Goal: Task Accomplishment & Management: Manage account settings

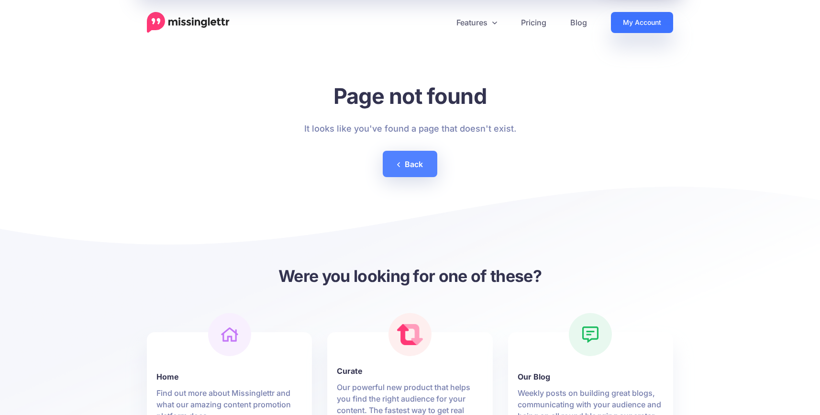
click at [646, 23] on link "My Account" at bounding box center [642, 22] width 62 height 21
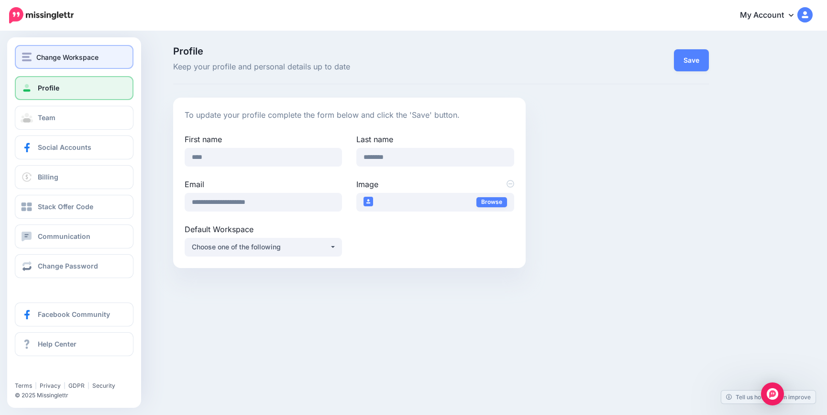
click at [51, 51] on button "Change Workspace" at bounding box center [74, 57] width 119 height 24
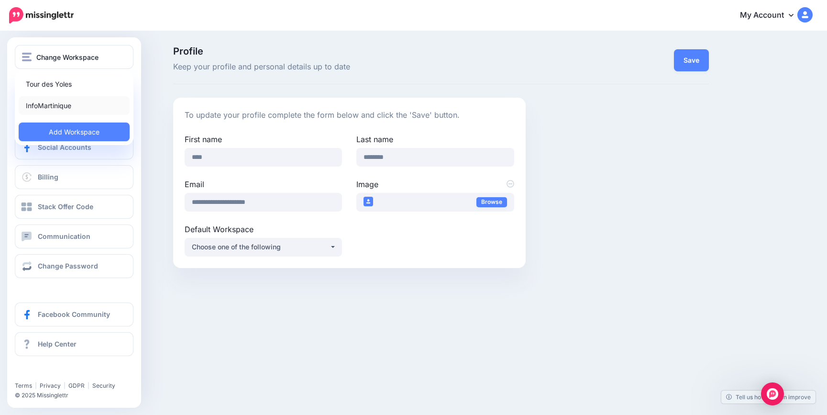
click at [60, 103] on link "InfoMartinique" at bounding box center [74, 105] width 111 height 19
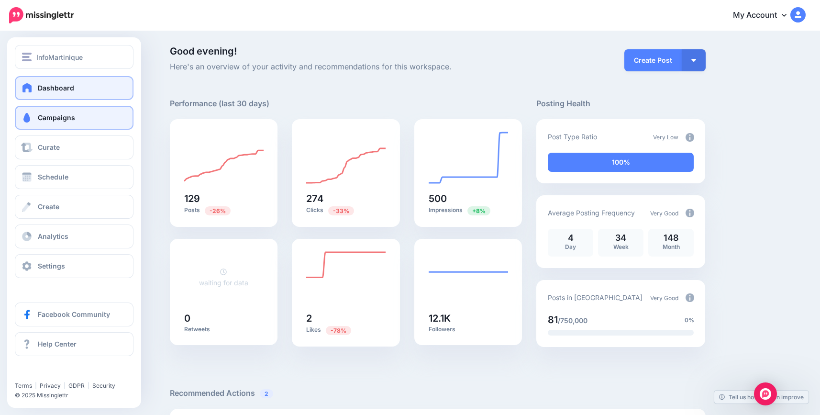
click at [66, 113] on span "Campaigns" at bounding box center [56, 117] width 37 height 8
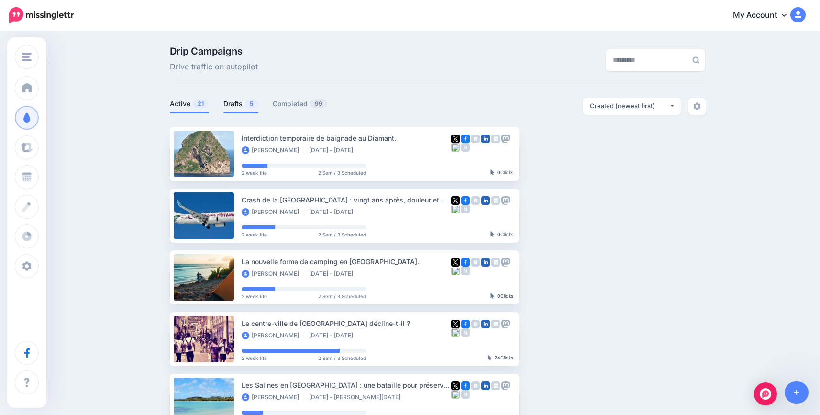
click at [242, 108] on link "Drafts 5" at bounding box center [240, 103] width 35 height 11
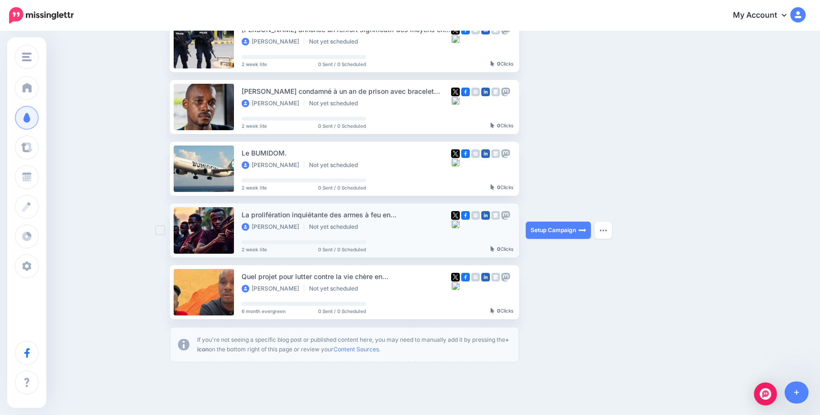
scroll to position [144, 0]
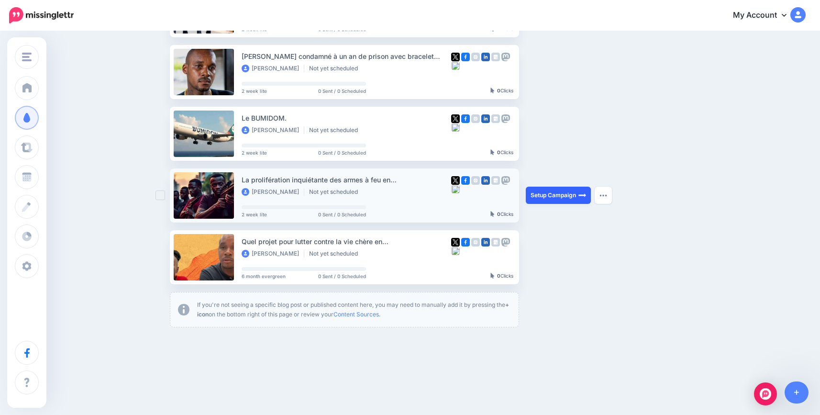
click at [555, 193] on link "Setup Campaign" at bounding box center [558, 195] width 65 height 17
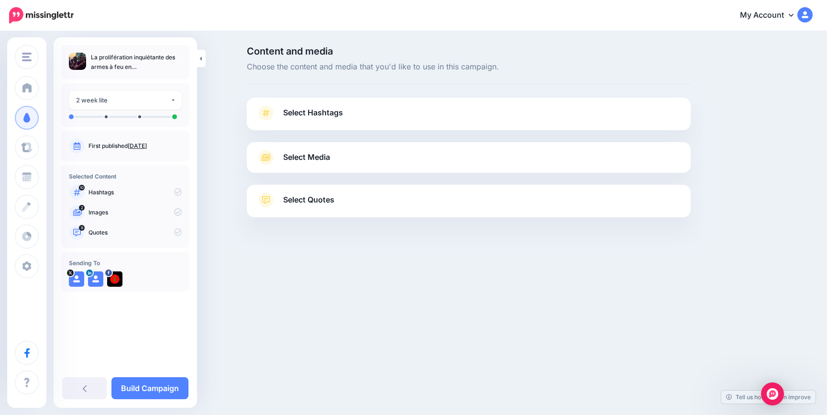
click at [321, 112] on span "Select Hashtags" at bounding box center [313, 112] width 60 height 13
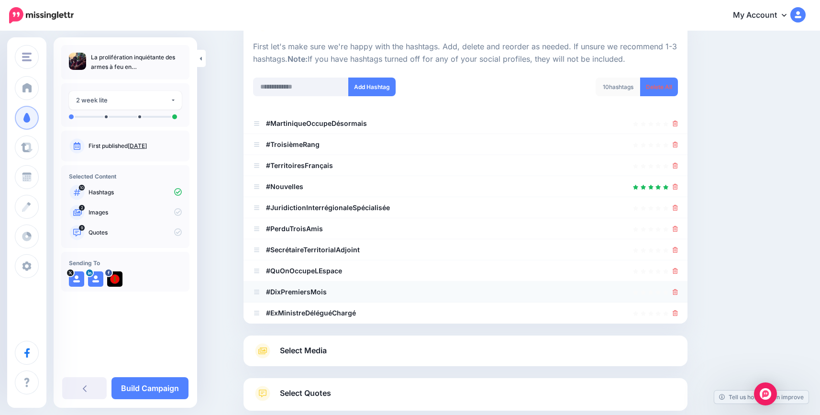
scroll to position [96, 0]
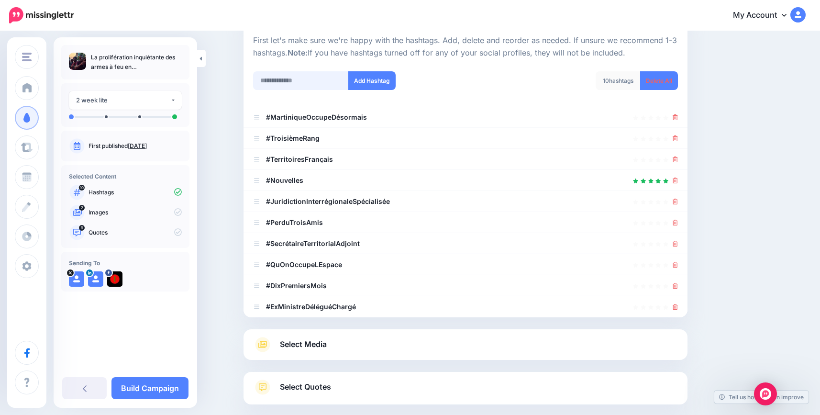
click at [299, 82] on input "text" at bounding box center [301, 80] width 96 height 19
type input "********"
click at [299, 83] on input "text" at bounding box center [301, 80] width 96 height 19
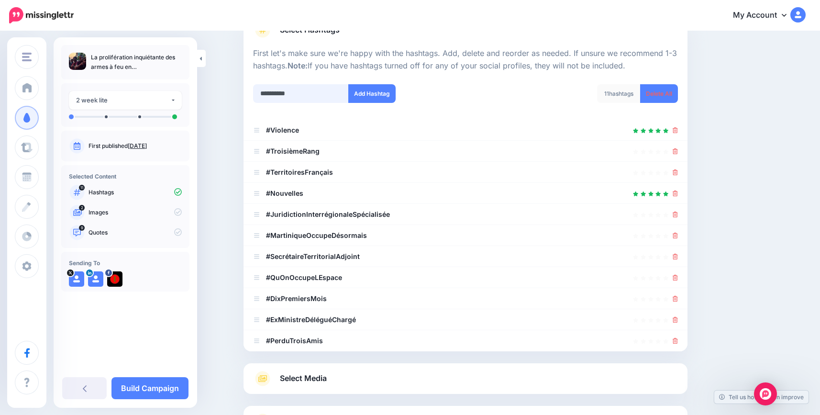
scroll to position [73, 0]
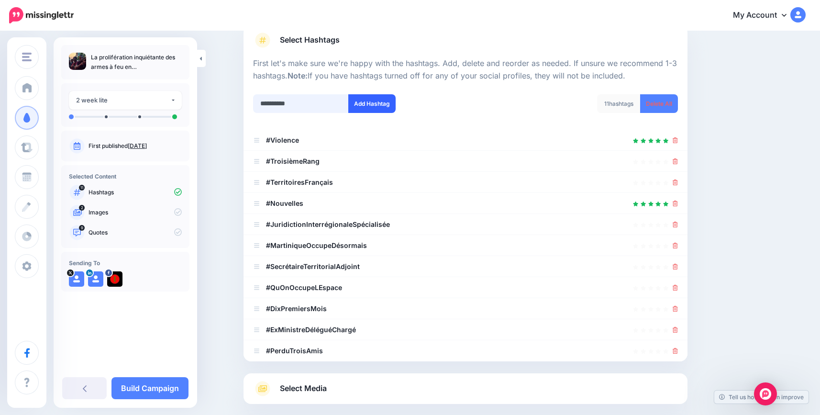
type input "**********"
click at [378, 110] on button "Add Hashtag" at bounding box center [371, 103] width 47 height 19
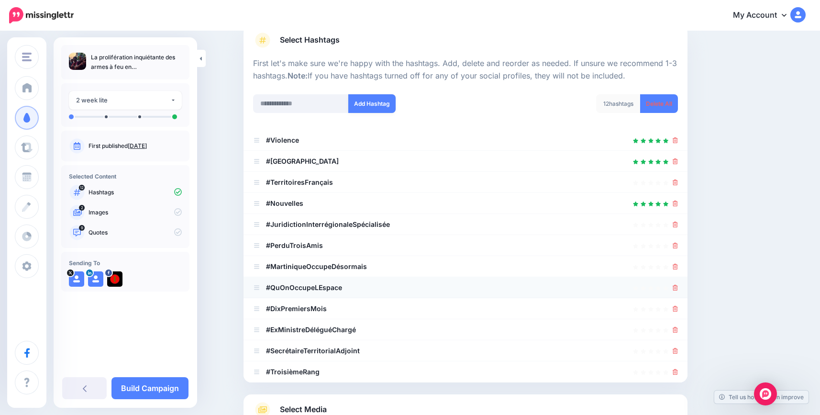
scroll to position [189, 0]
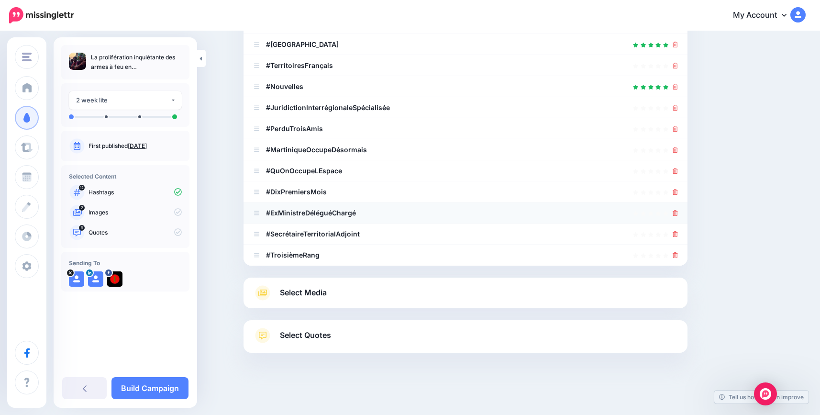
click at [678, 217] on div at bounding box center [675, 212] width 5 height 11
click at [678, 214] on icon at bounding box center [675, 213] width 5 height 6
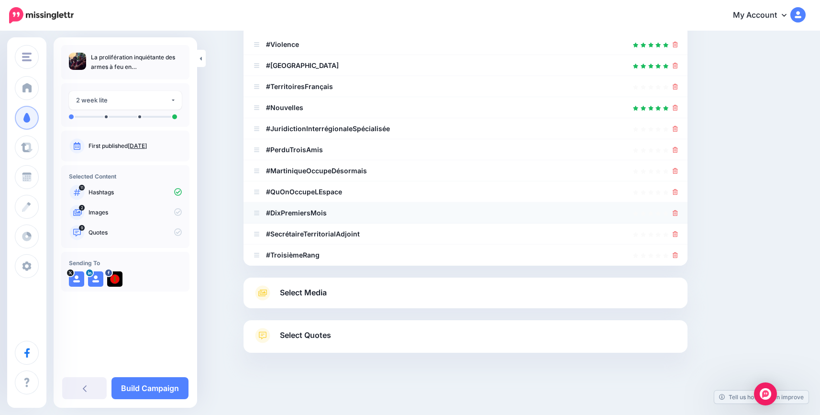
click at [678, 214] on icon at bounding box center [675, 213] width 5 height 6
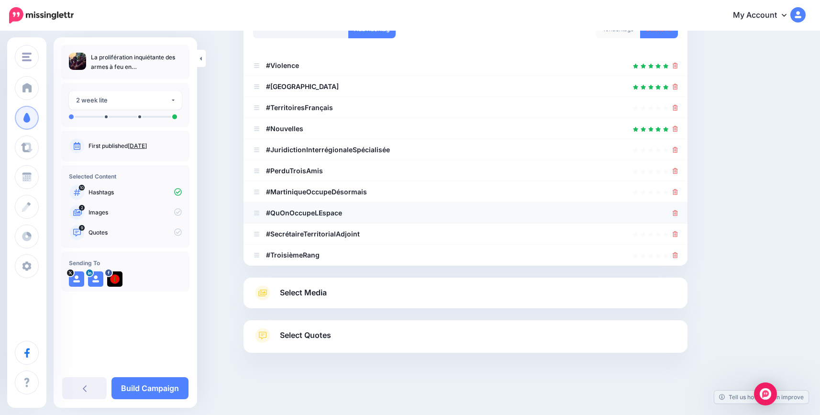
click at [678, 213] on icon at bounding box center [675, 213] width 5 height 6
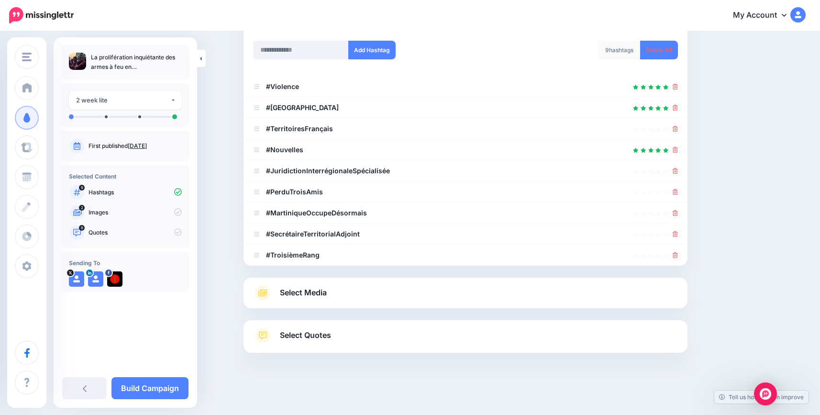
click at [678, 213] on icon at bounding box center [675, 213] width 5 height 6
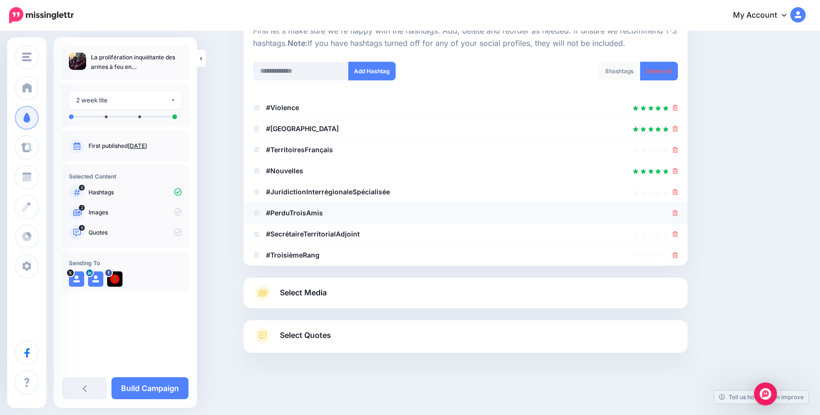
click at [678, 212] on icon at bounding box center [675, 213] width 5 height 6
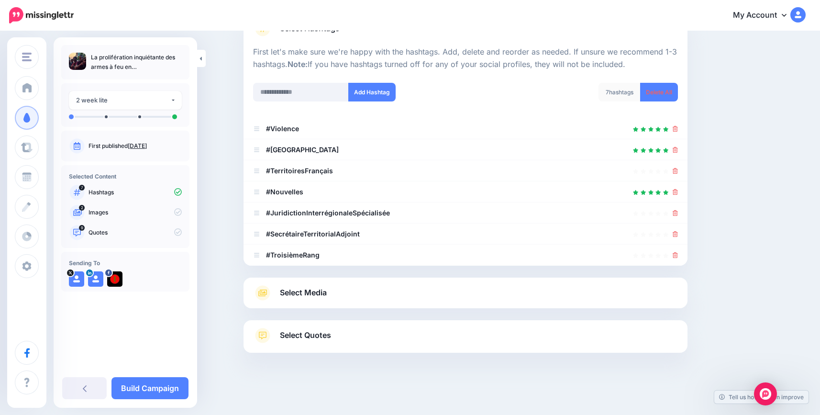
click at [678, 212] on icon at bounding box center [675, 213] width 5 height 6
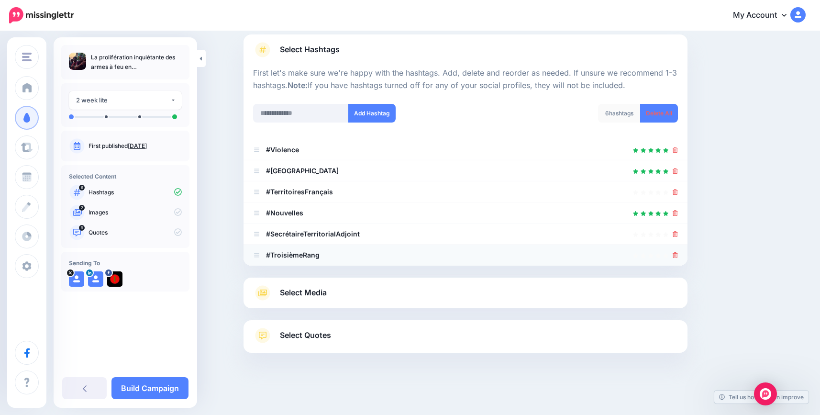
click at [678, 254] on icon at bounding box center [675, 255] width 5 height 6
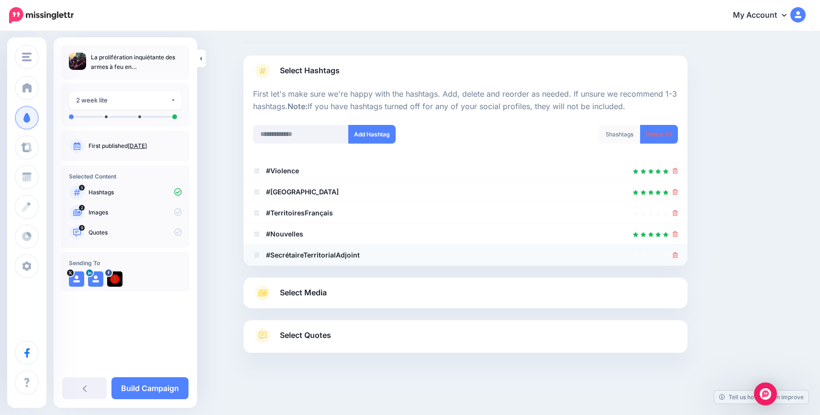
click at [678, 252] on icon at bounding box center [675, 255] width 5 height 6
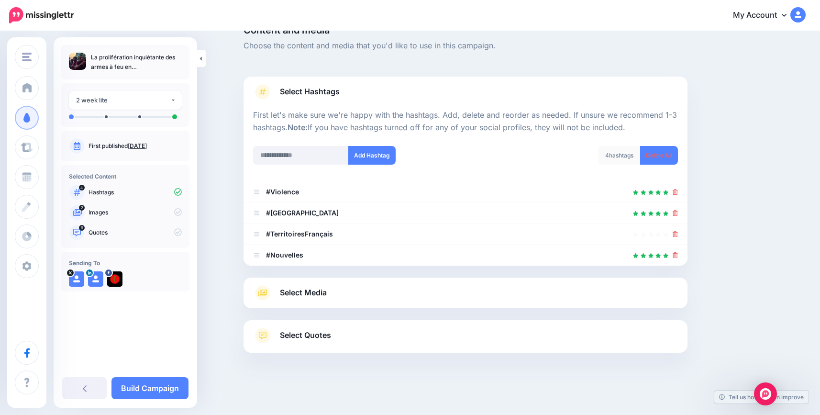
scroll to position [21, 0]
click at [678, 252] on link at bounding box center [675, 255] width 5 height 8
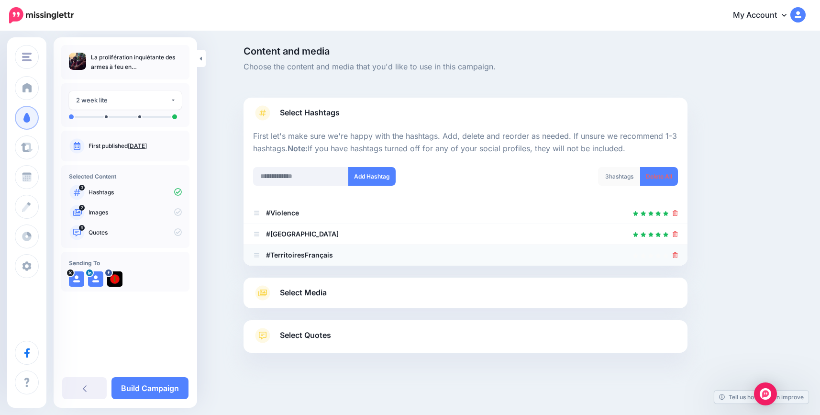
scroll to position [0, 0]
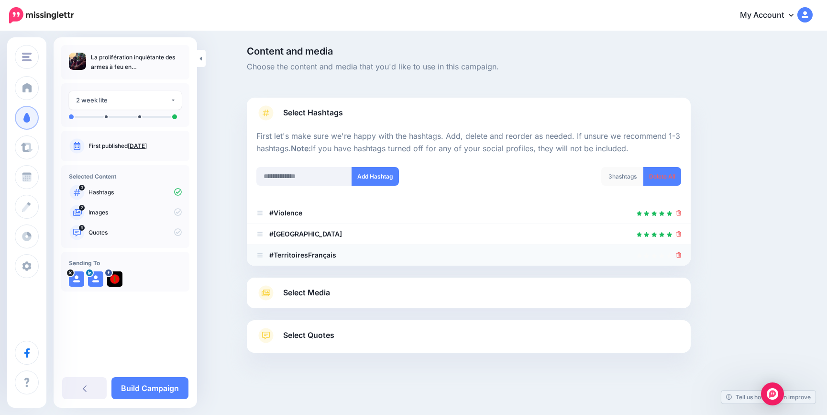
click at [678, 251] on link at bounding box center [678, 255] width 5 height 8
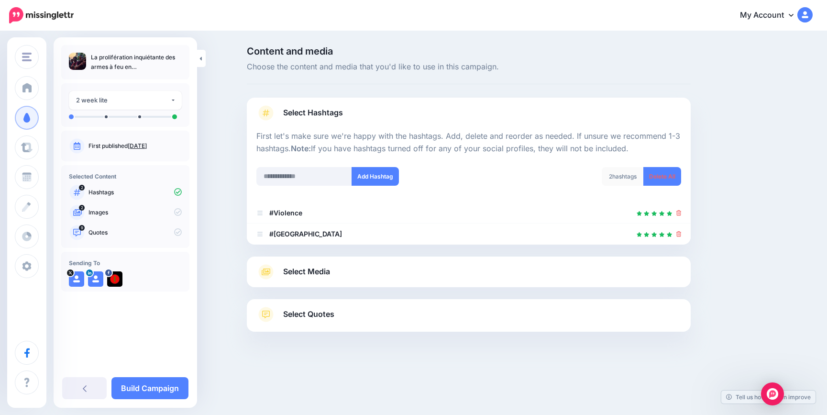
click at [299, 265] on span "Select Media" at bounding box center [306, 271] width 47 height 13
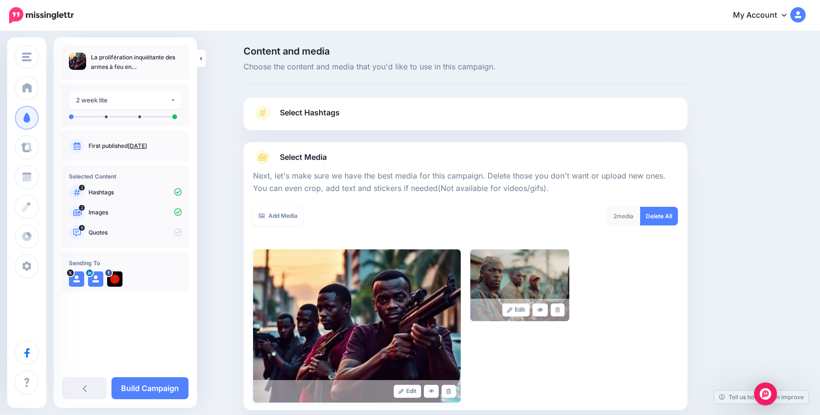
scroll to position [102, 0]
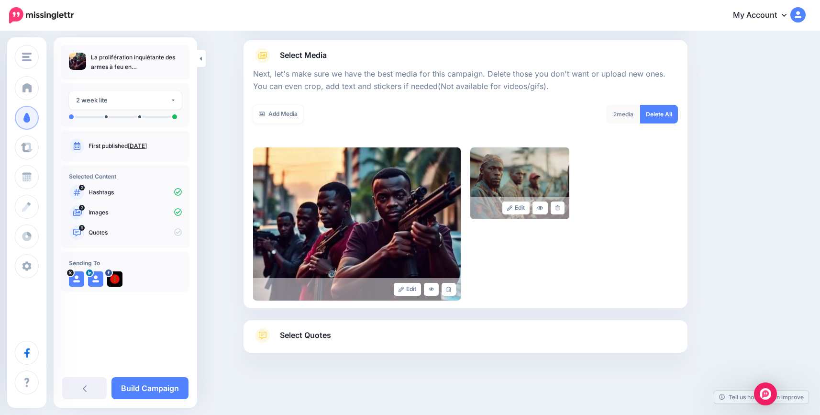
click at [294, 335] on span "Select Quotes" at bounding box center [305, 335] width 51 height 13
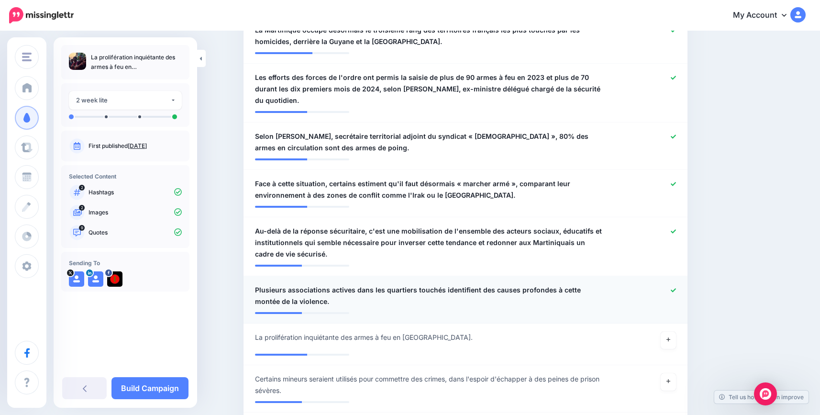
scroll to position [437, 0]
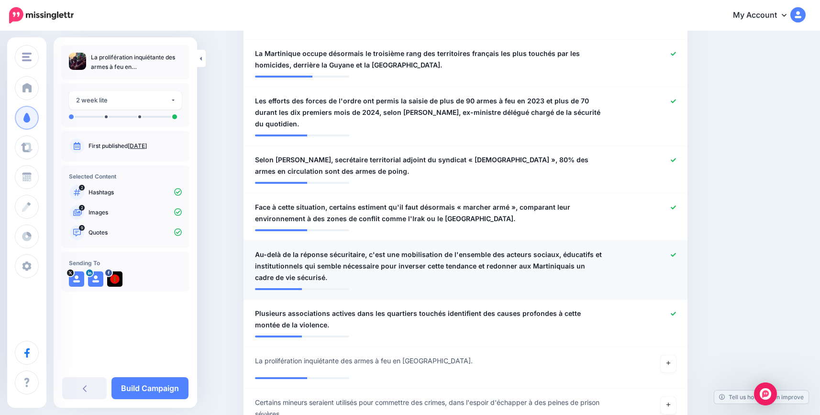
click at [675, 255] on icon at bounding box center [673, 255] width 5 height 4
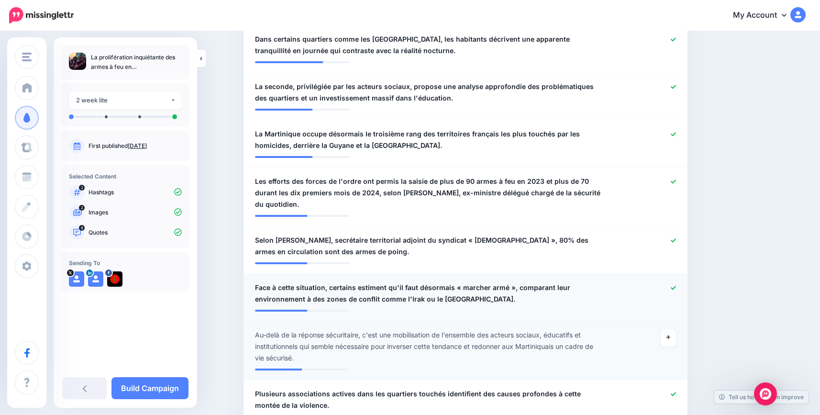
scroll to position [341, 0]
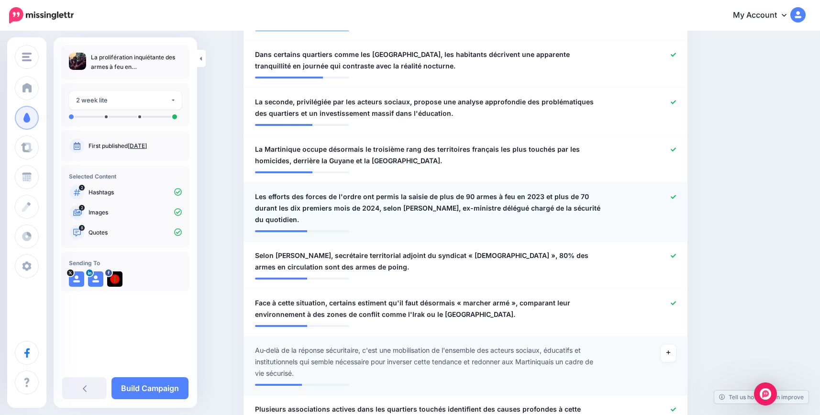
click at [675, 194] on icon at bounding box center [673, 196] width 5 height 5
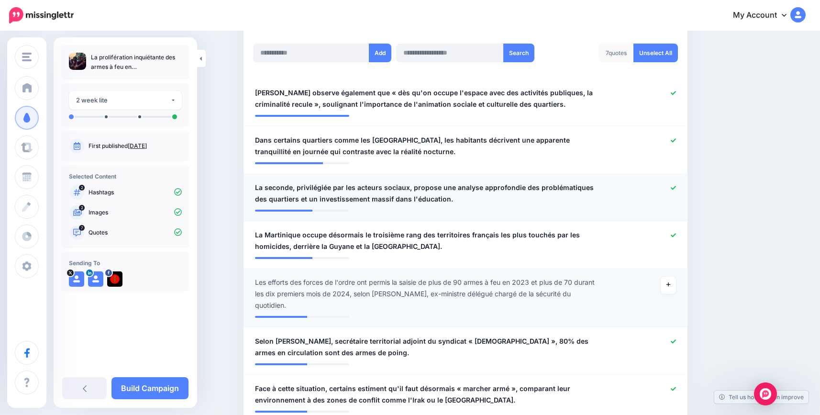
scroll to position [245, 0]
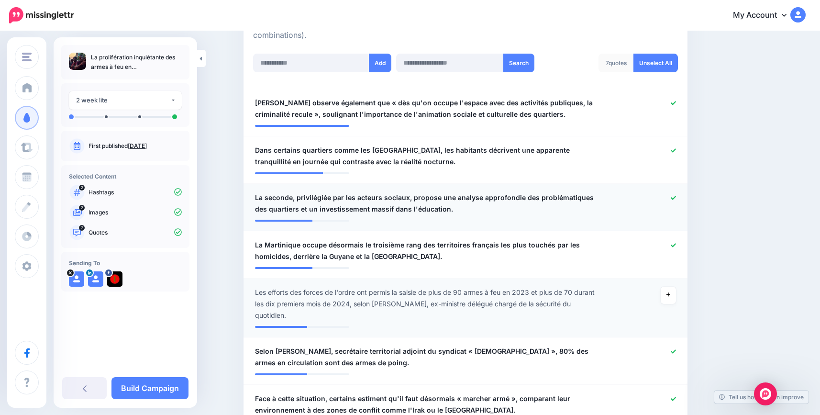
click at [674, 196] on div at bounding box center [646, 203] width 73 height 23
click at [676, 104] on icon at bounding box center [673, 102] width 5 height 5
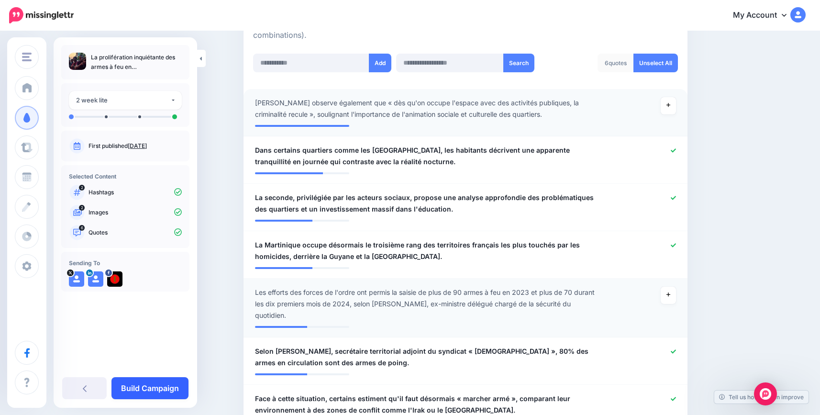
click at [160, 387] on link "Build Campaign" at bounding box center [149, 388] width 77 height 22
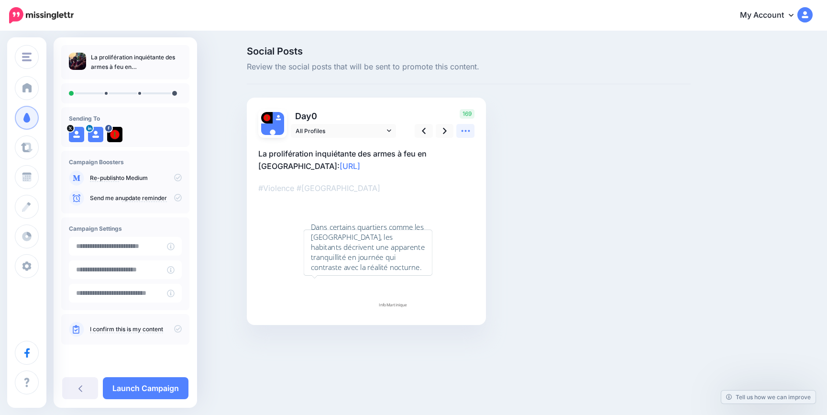
click at [465, 130] on icon at bounding box center [466, 131] width 10 height 10
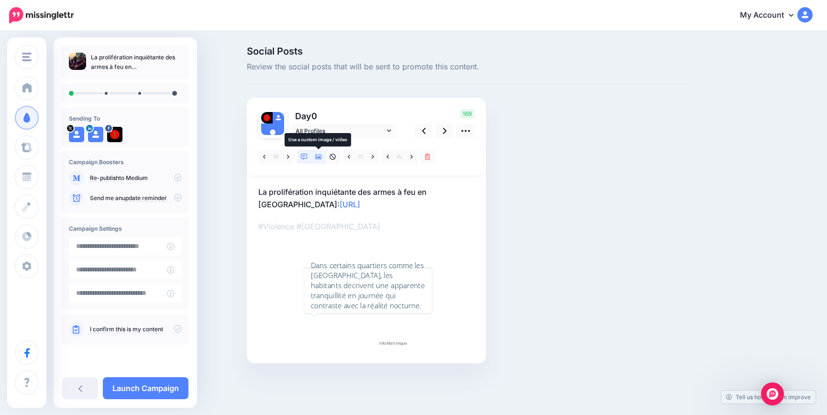
click at [321, 155] on icon at bounding box center [318, 157] width 7 height 5
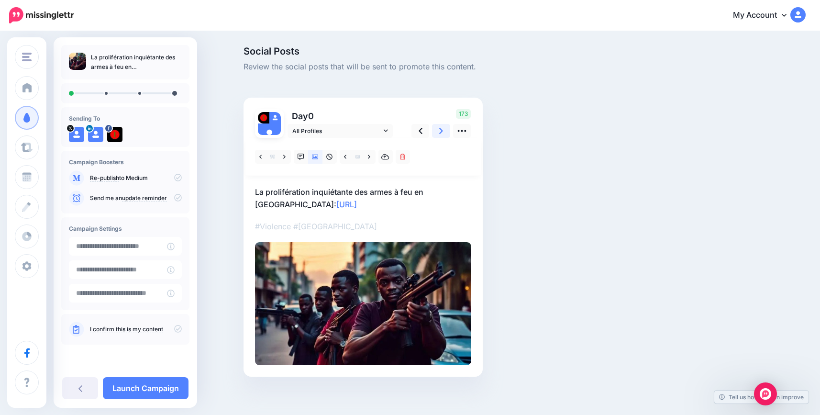
click at [443, 127] on icon at bounding box center [441, 131] width 4 height 10
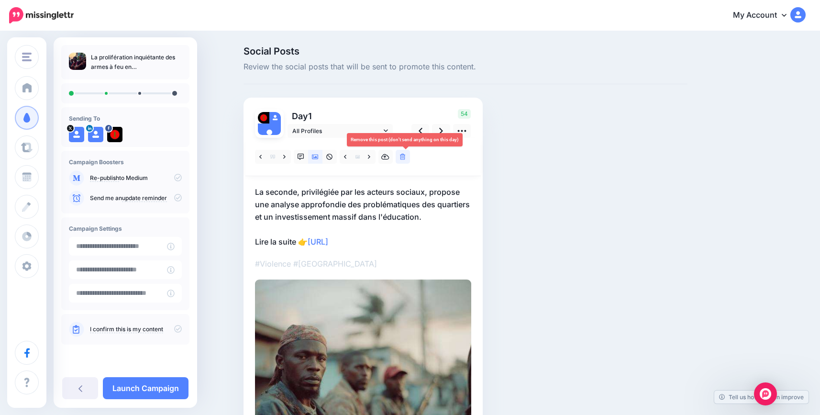
click at [405, 156] on icon at bounding box center [403, 157] width 6 height 7
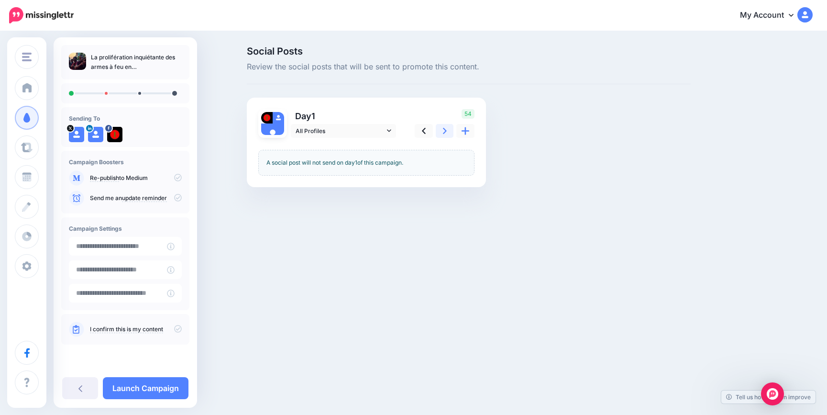
click at [447, 132] on link at bounding box center [445, 131] width 18 height 14
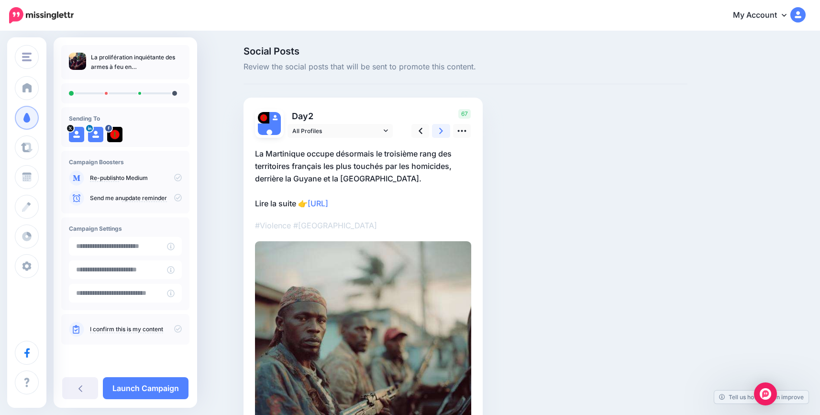
click at [443, 128] on icon at bounding box center [441, 131] width 4 height 10
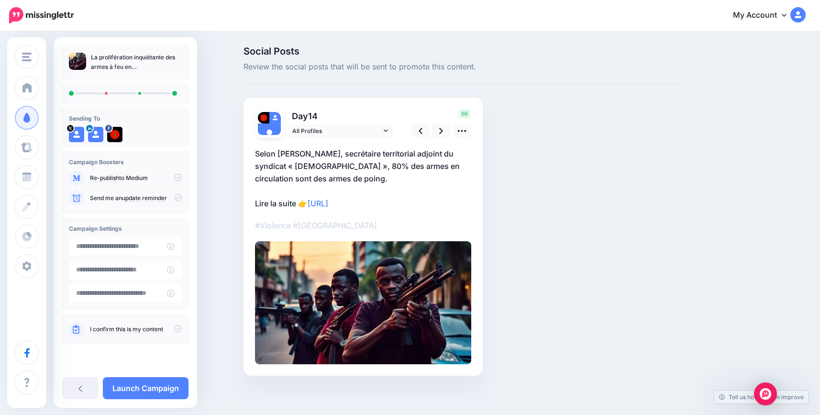
click at [179, 328] on icon at bounding box center [178, 329] width 8 height 8
click at [162, 383] on link "Launch Campaign" at bounding box center [146, 388] width 86 height 22
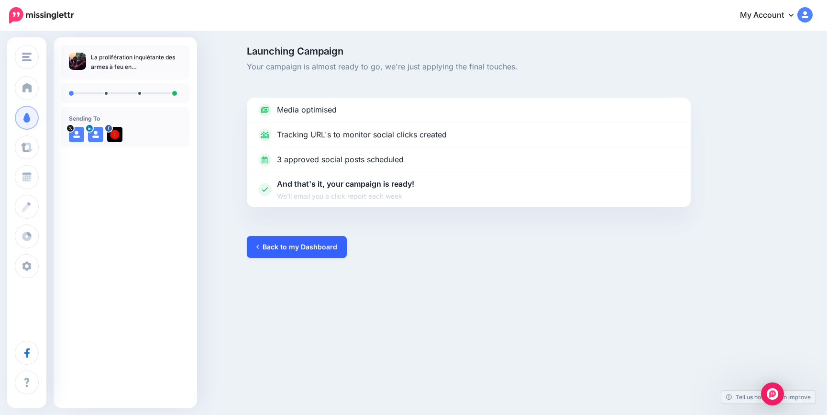
click at [280, 252] on link "Back to my Dashboard" at bounding box center [297, 247] width 100 height 22
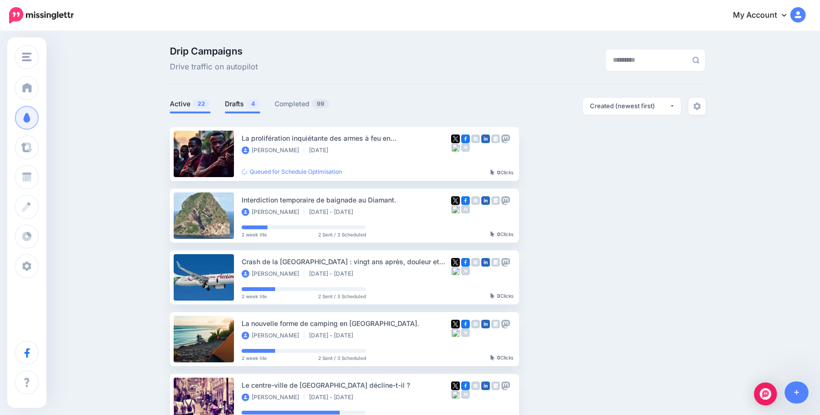
click at [248, 104] on link "Drafts 4" at bounding box center [242, 103] width 35 height 11
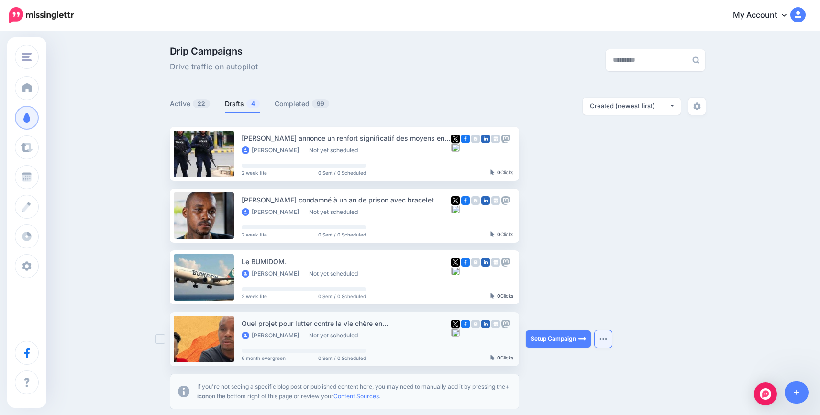
click at [607, 337] on img "button" at bounding box center [603, 338] width 8 height 3
click at [690, 281] on ul "Bruno Retailleau annonce un renfort significatif des moyens en Martinique. Jean…" at bounding box center [438, 268] width 536 height 282
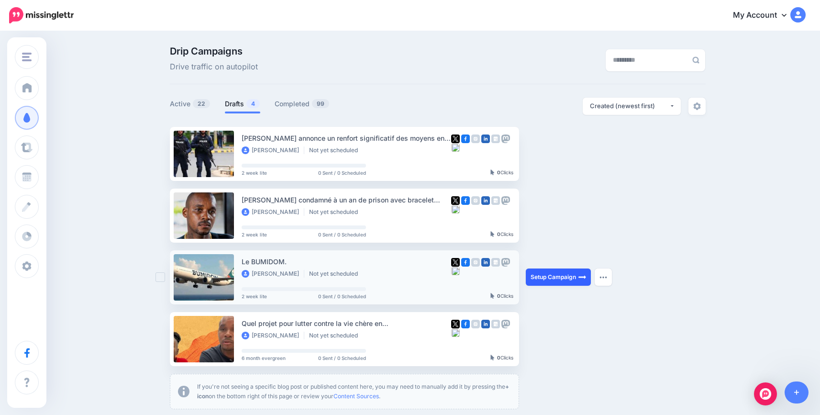
click at [554, 277] on link "Setup Campaign" at bounding box center [558, 276] width 65 height 17
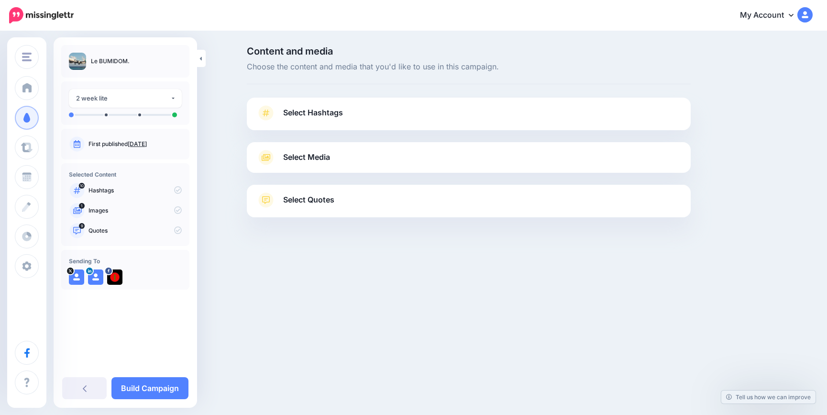
click at [293, 110] on span "Select Hashtags" at bounding box center [313, 112] width 60 height 13
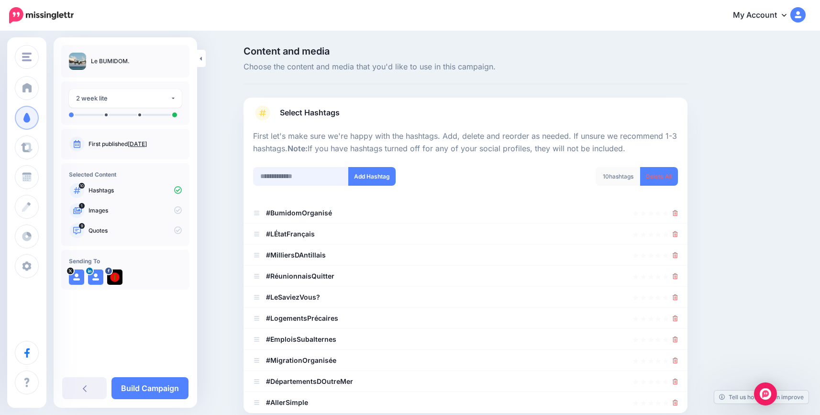
click at [307, 183] on input "text" at bounding box center [301, 176] width 96 height 19
type input "*******"
drag, startPoint x: 295, startPoint y: 176, endPoint x: 290, endPoint y: 176, distance: 4.8
click at [294, 176] on input "text" at bounding box center [301, 176] width 96 height 19
type input "**********"
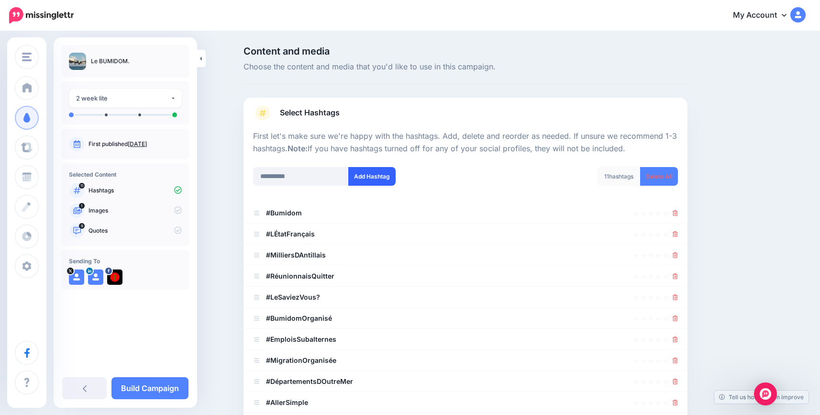
click at [376, 174] on button "Add Hashtag" at bounding box center [371, 176] width 47 height 19
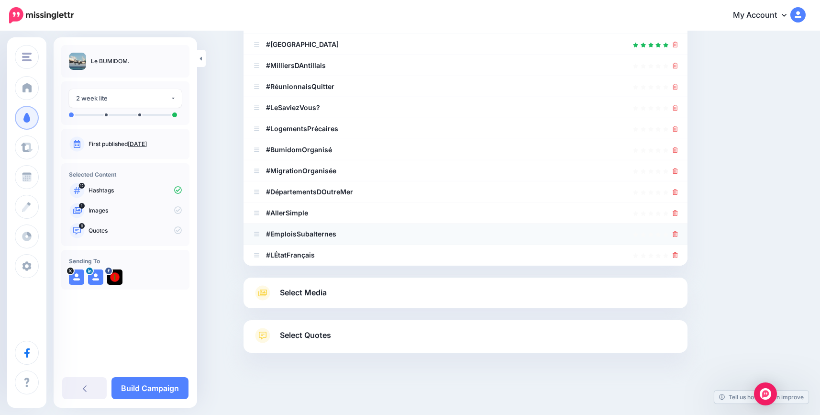
click at [678, 233] on icon at bounding box center [675, 234] width 5 height 6
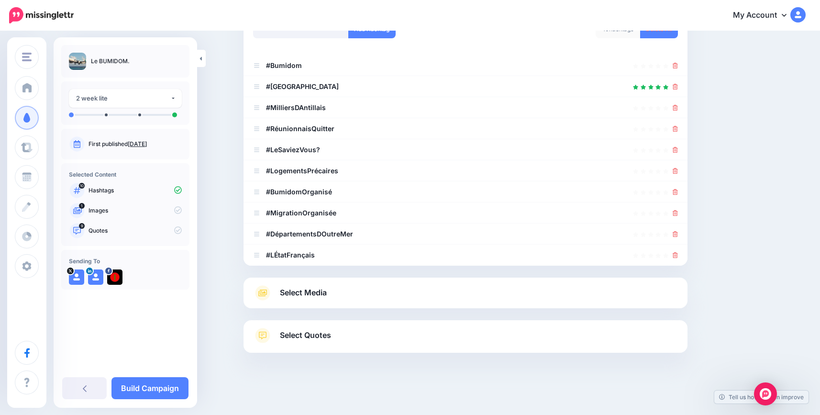
click at [678, 233] on icon at bounding box center [675, 234] width 5 height 6
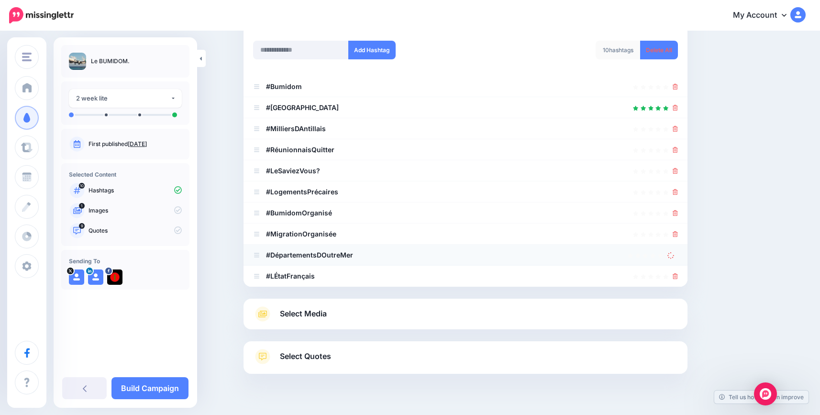
click at [678, 233] on icon at bounding box center [675, 234] width 5 height 6
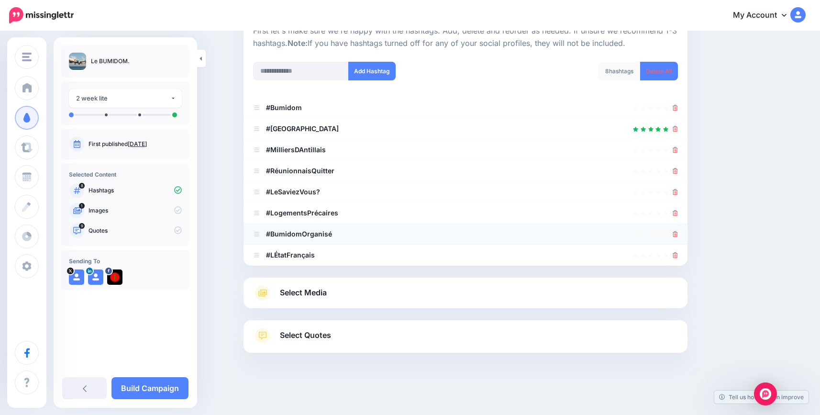
click at [678, 233] on icon at bounding box center [675, 234] width 5 height 6
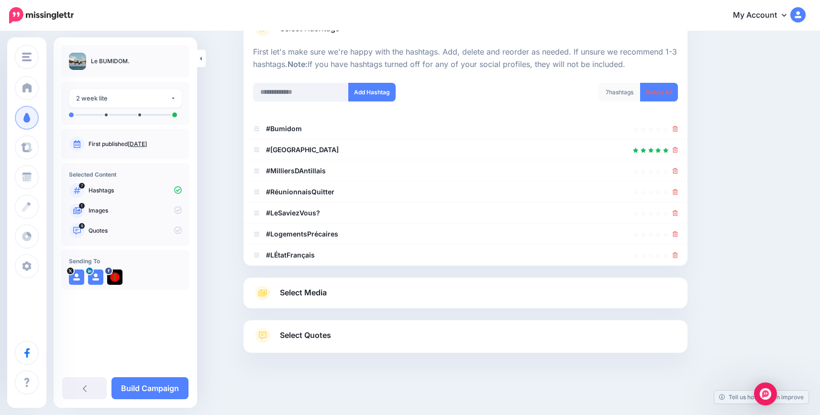
click at [678, 233] on icon at bounding box center [675, 234] width 5 height 6
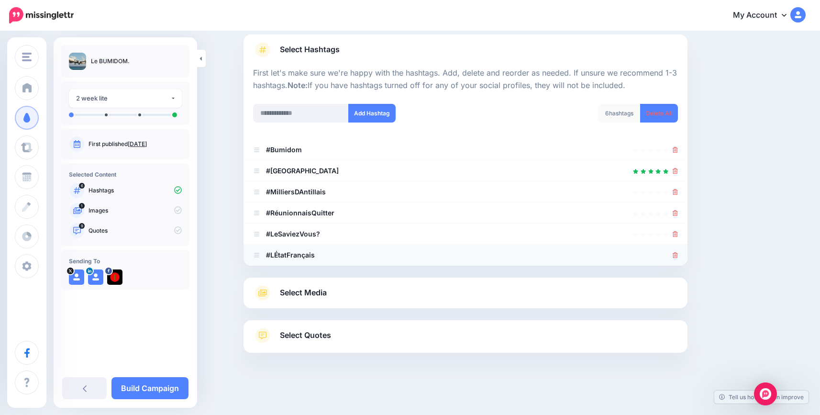
click at [682, 254] on li "#LÉtatFrançais" at bounding box center [466, 254] width 444 height 21
click at [678, 254] on icon at bounding box center [675, 255] width 5 height 6
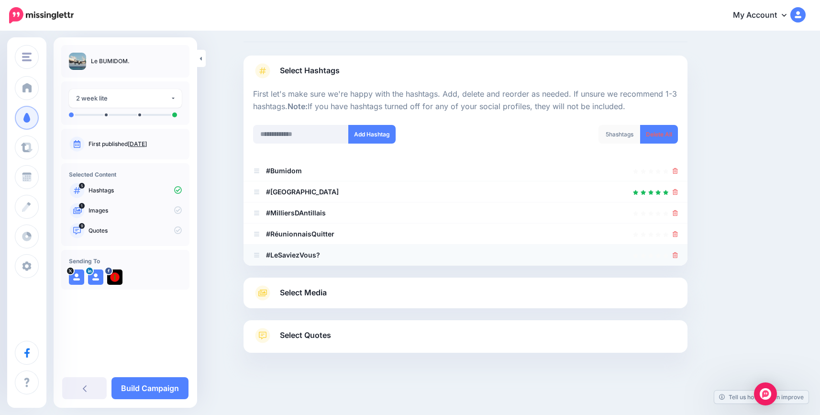
click at [678, 253] on icon at bounding box center [675, 255] width 5 height 6
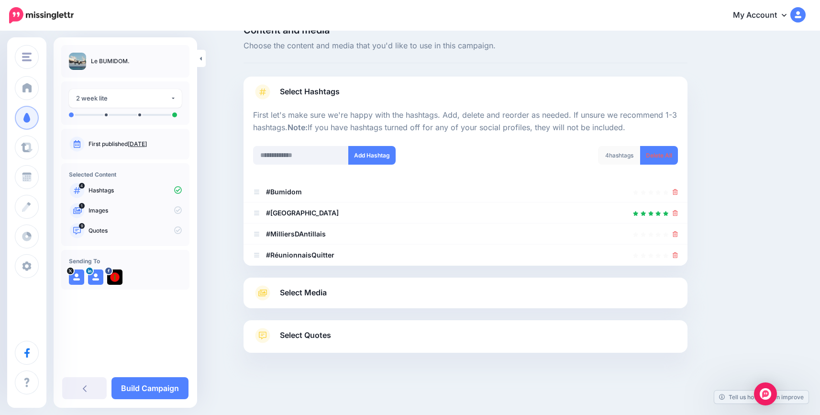
click at [678, 253] on icon at bounding box center [675, 255] width 5 height 6
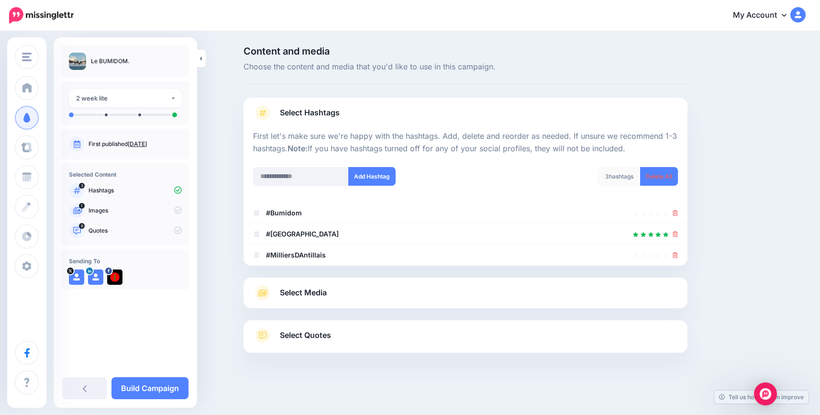
scroll to position [0, 0]
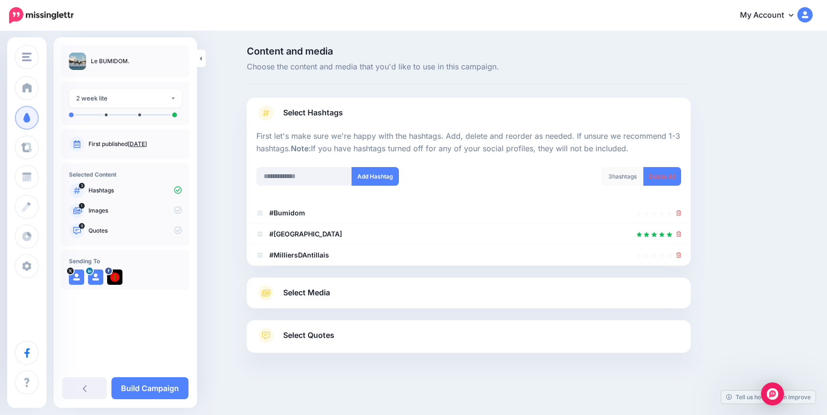
click at [680, 253] on icon at bounding box center [678, 255] width 5 height 6
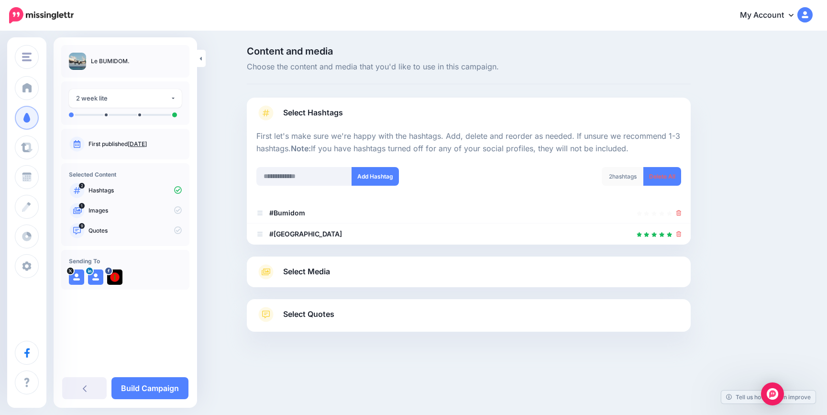
click at [310, 259] on div "Select Media Next, let's make sure we have the best media for this campaign. De…" at bounding box center [469, 271] width 444 height 31
click at [305, 269] on span "Select Media" at bounding box center [306, 271] width 47 height 13
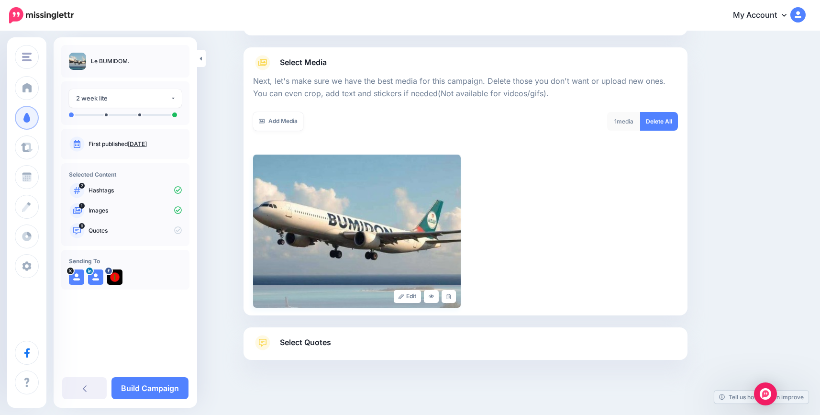
scroll to position [102, 0]
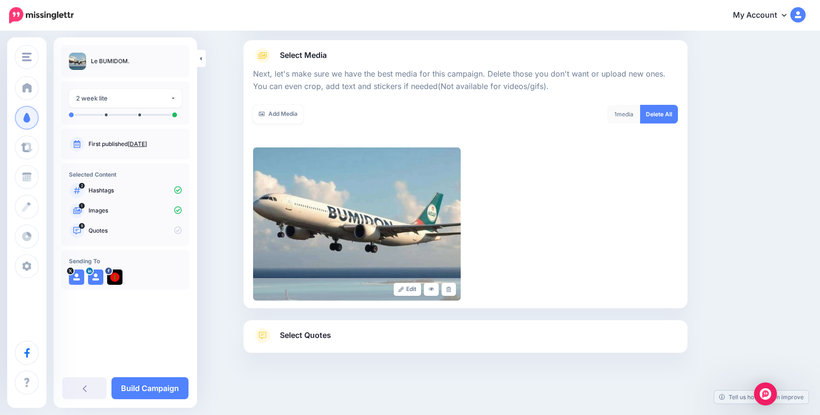
click at [300, 338] on span "Select Quotes" at bounding box center [305, 335] width 51 height 13
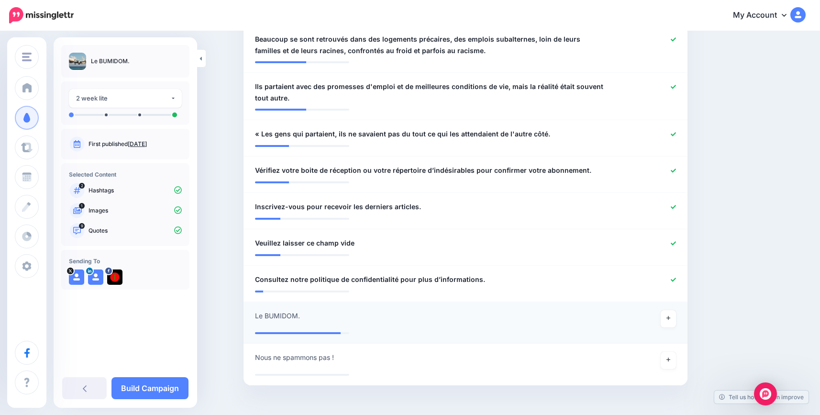
scroll to position [388, 0]
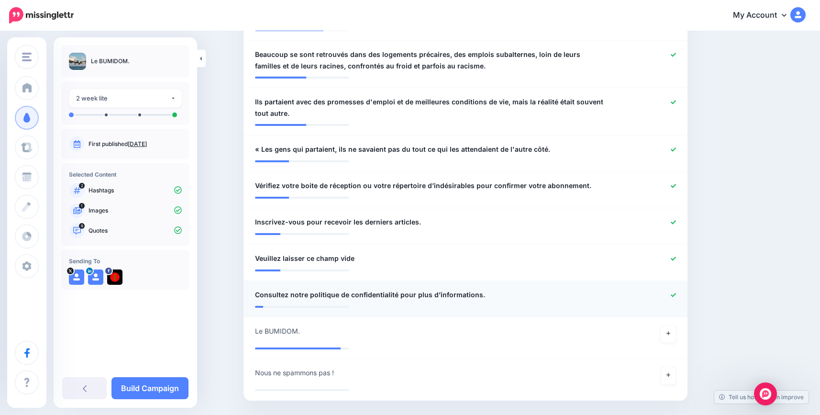
click at [675, 297] on icon at bounding box center [673, 294] width 5 height 5
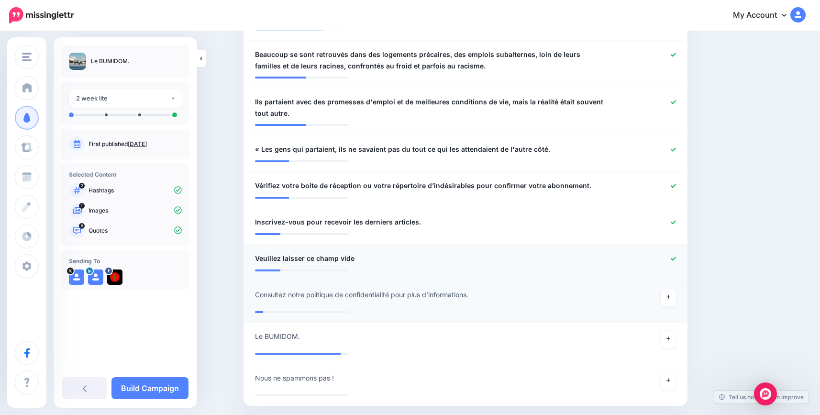
click at [676, 259] on icon at bounding box center [673, 258] width 5 height 5
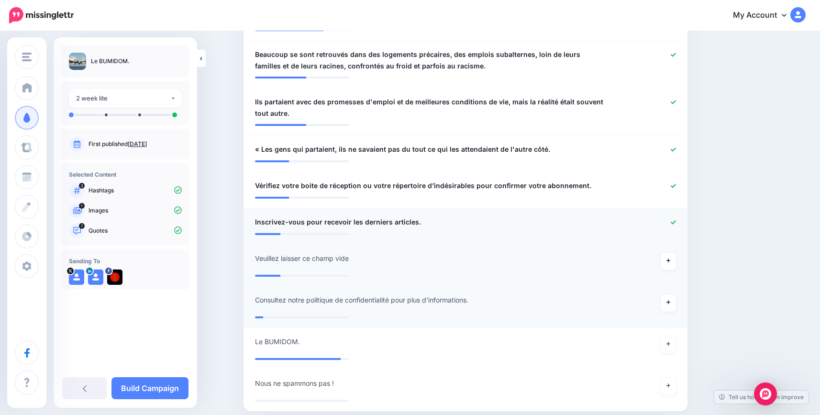
click at [676, 220] on icon at bounding box center [673, 222] width 5 height 5
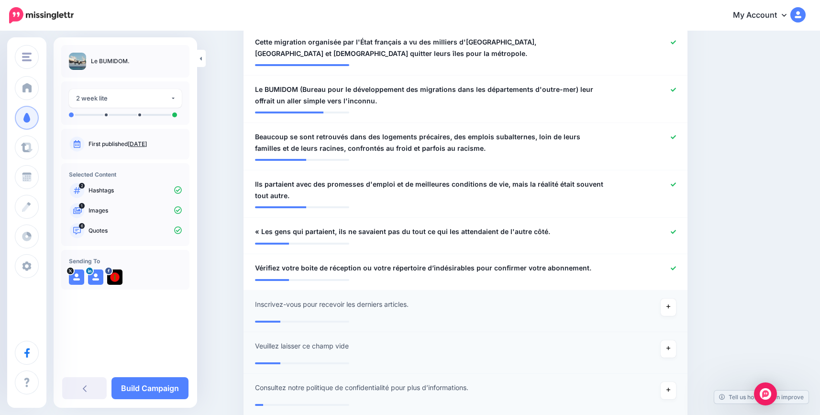
scroll to position [293, 0]
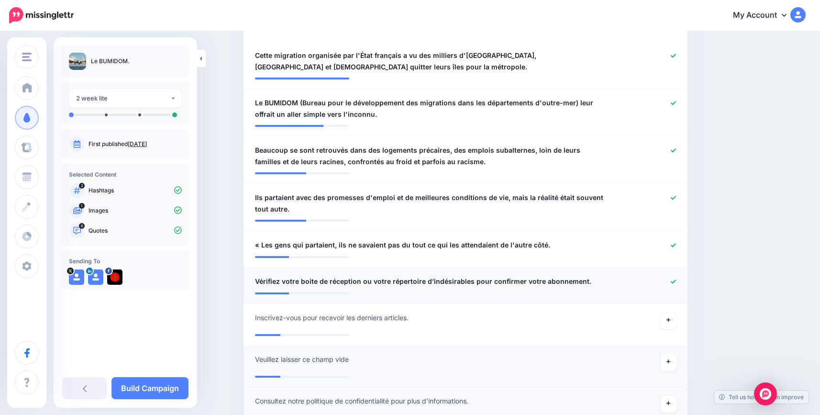
click at [676, 281] on icon at bounding box center [673, 281] width 5 height 5
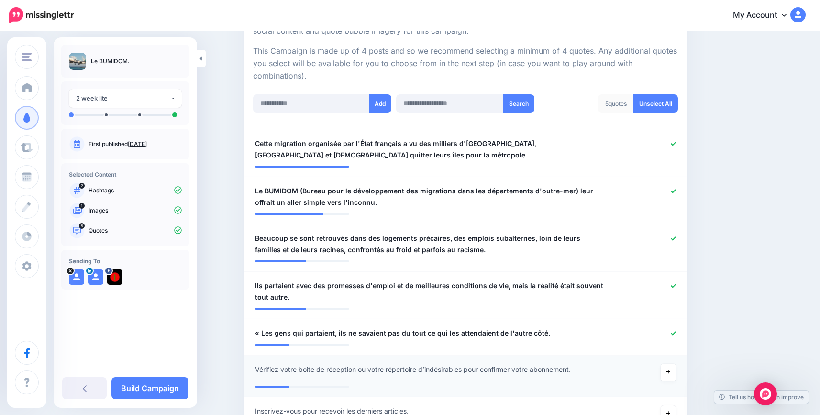
scroll to position [197, 0]
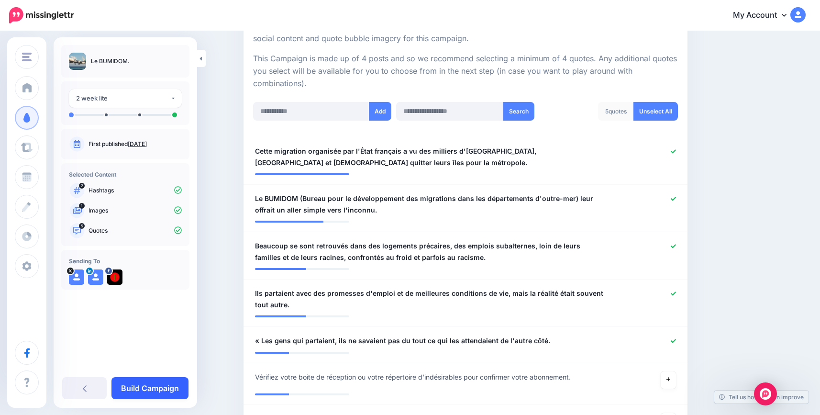
click at [169, 382] on link "Build Campaign" at bounding box center [149, 388] width 77 height 22
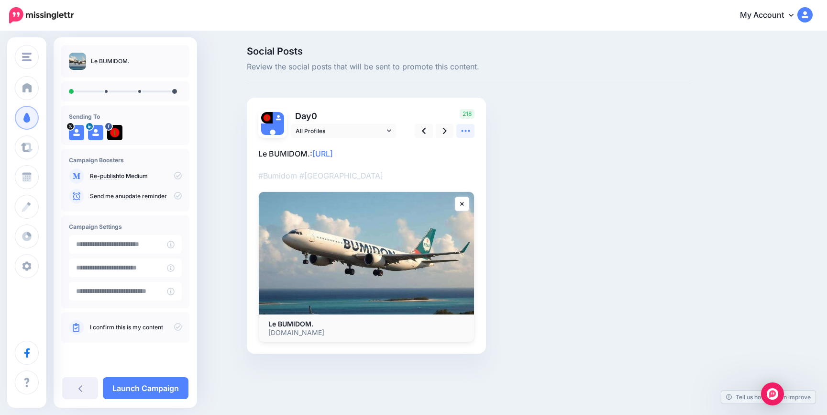
click at [469, 128] on icon at bounding box center [466, 131] width 10 height 10
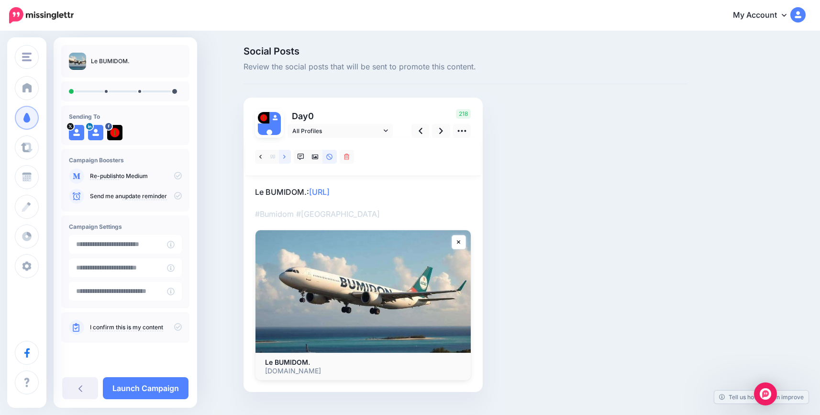
click at [286, 156] on icon at bounding box center [284, 157] width 2 height 7
click at [465, 129] on icon at bounding box center [462, 131] width 10 height 10
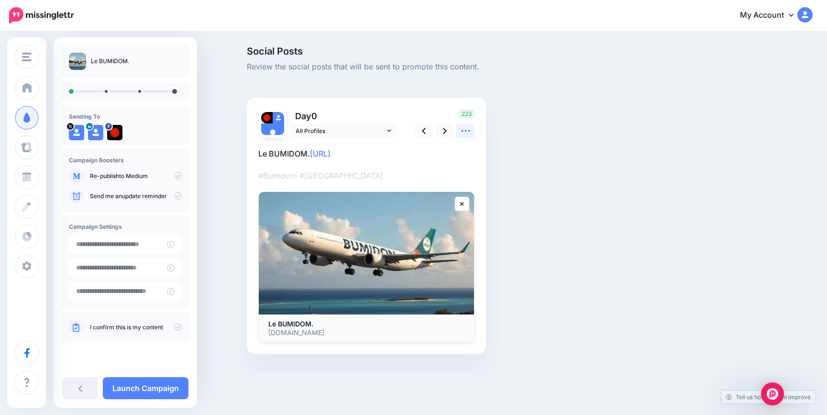
click at [465, 129] on icon at bounding box center [466, 131] width 10 height 10
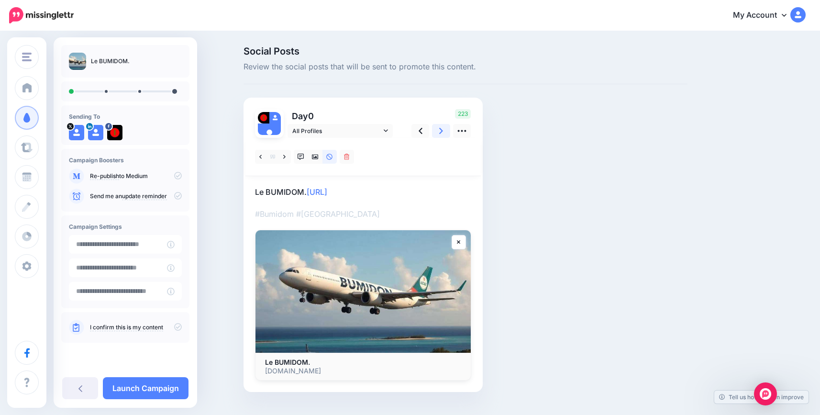
click at [443, 130] on icon at bounding box center [441, 131] width 4 height 10
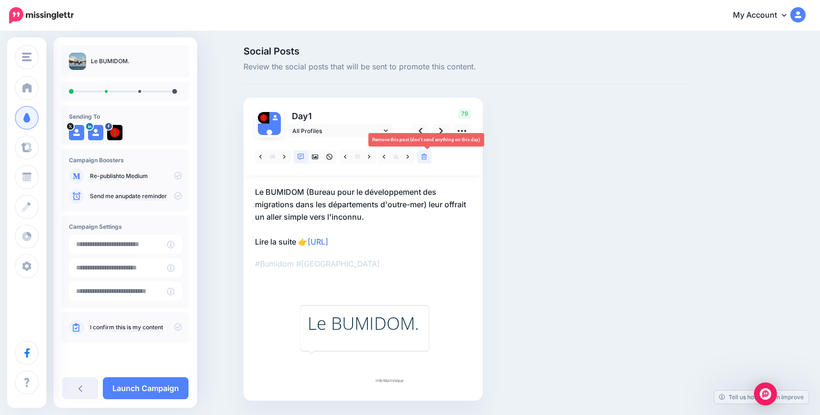
click at [427, 155] on icon at bounding box center [424, 157] width 6 height 7
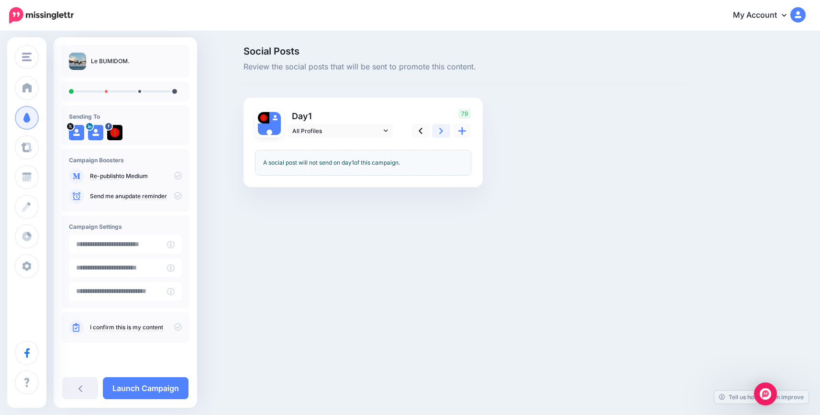
click at [443, 132] on icon at bounding box center [441, 131] width 4 height 10
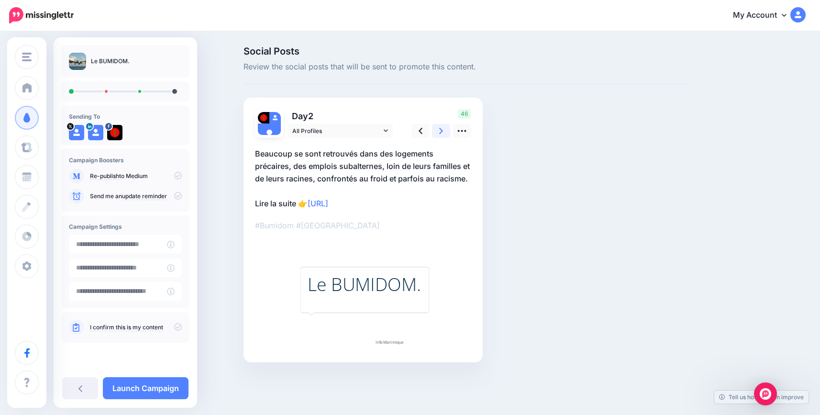
click at [443, 132] on icon at bounding box center [441, 131] width 4 height 10
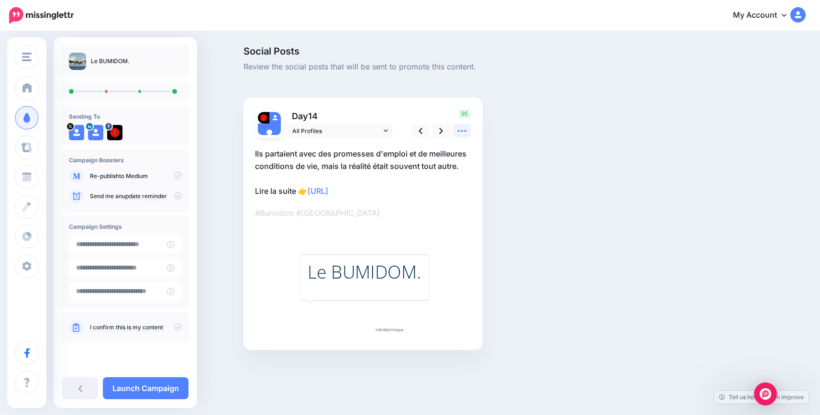
click at [466, 131] on icon at bounding box center [462, 131] width 9 height 2
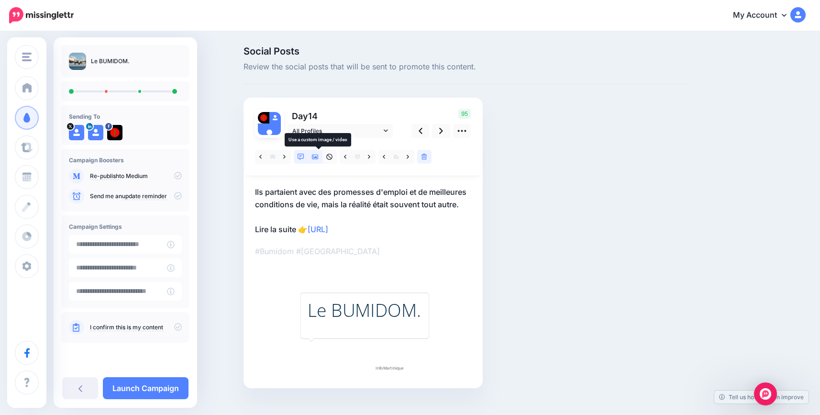
click at [318, 159] on icon at bounding box center [315, 157] width 7 height 7
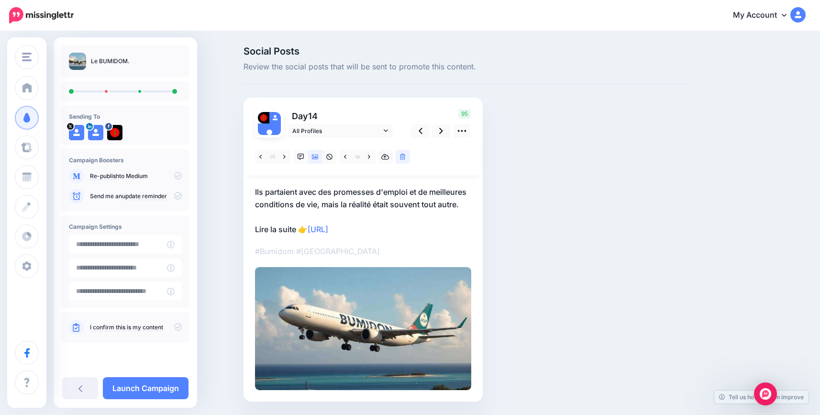
click at [177, 326] on icon at bounding box center [178, 327] width 8 height 8
click at [150, 389] on link "Launch Campaign" at bounding box center [146, 388] width 86 height 22
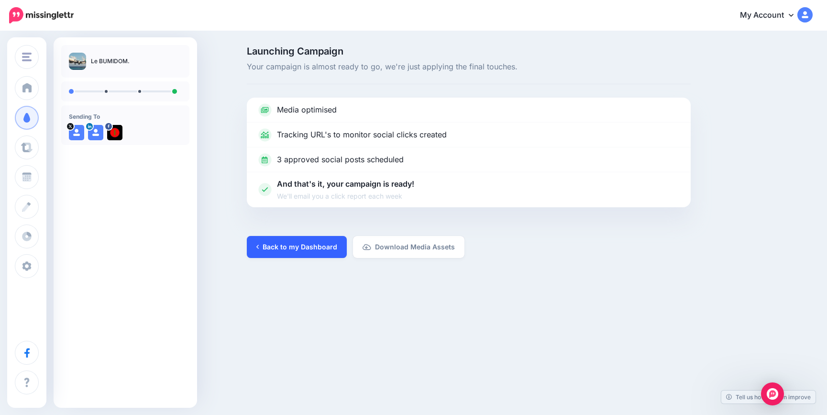
click at [285, 246] on link "Back to my Dashboard" at bounding box center [297, 247] width 100 height 22
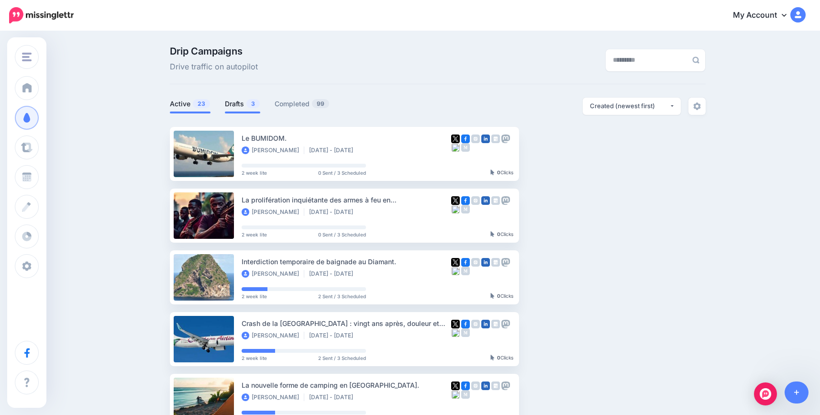
click at [235, 100] on link "Drafts 3" at bounding box center [242, 103] width 35 height 11
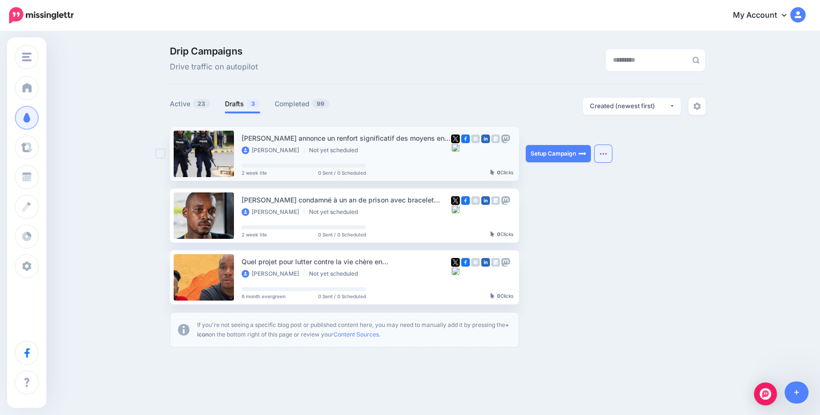
click at [612, 152] on button "button" at bounding box center [603, 153] width 17 height 17
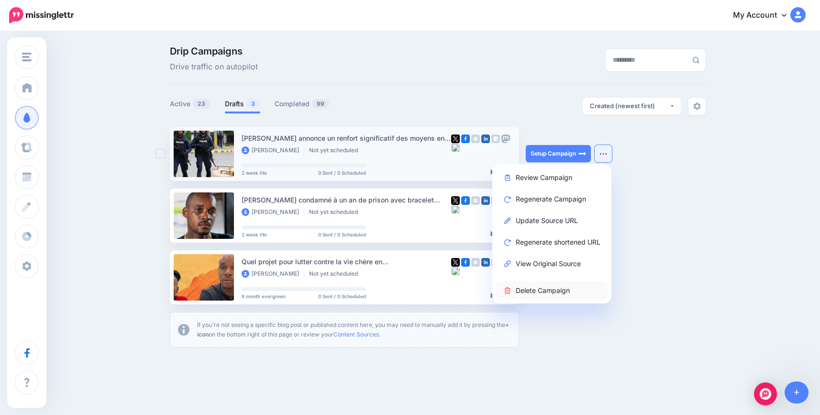
click at [548, 291] on link "Delete Campaign" at bounding box center [551, 290] width 111 height 19
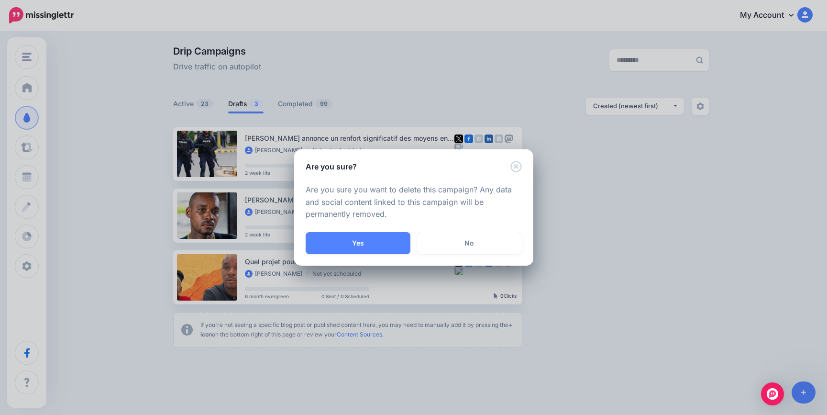
click at [391, 242] on button "Yes" at bounding box center [358, 243] width 105 height 22
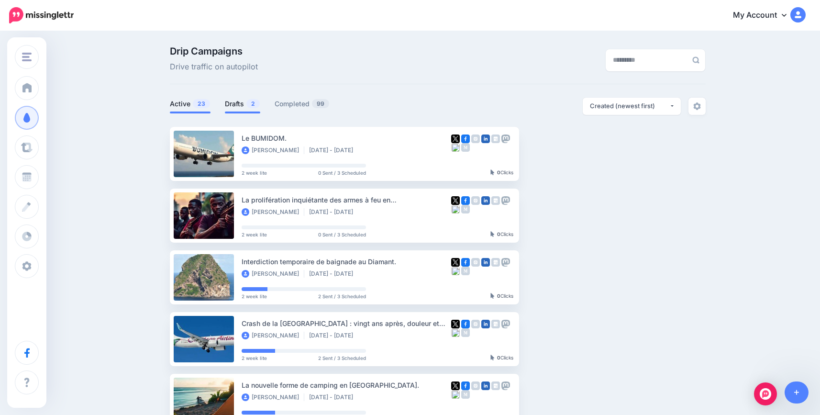
click at [244, 105] on link "Drafts 2" at bounding box center [242, 103] width 35 height 11
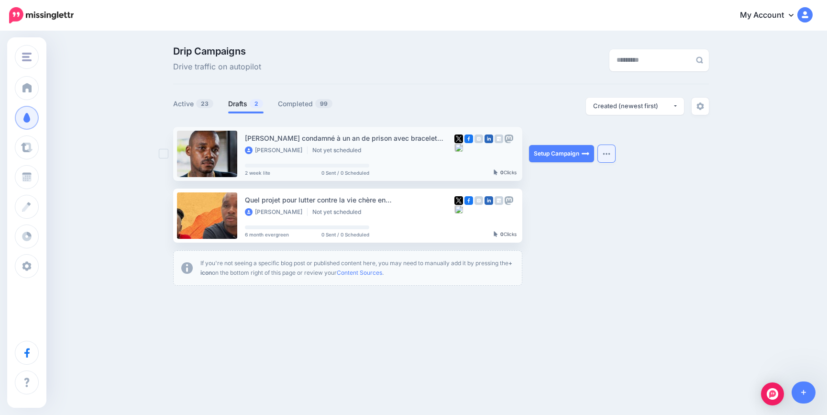
click at [610, 151] on button "button" at bounding box center [606, 153] width 17 height 17
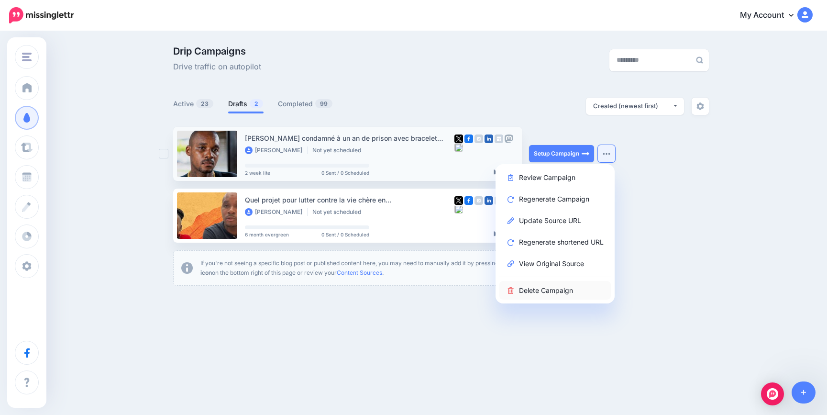
click at [536, 288] on link "Delete Campaign" at bounding box center [554, 290] width 111 height 19
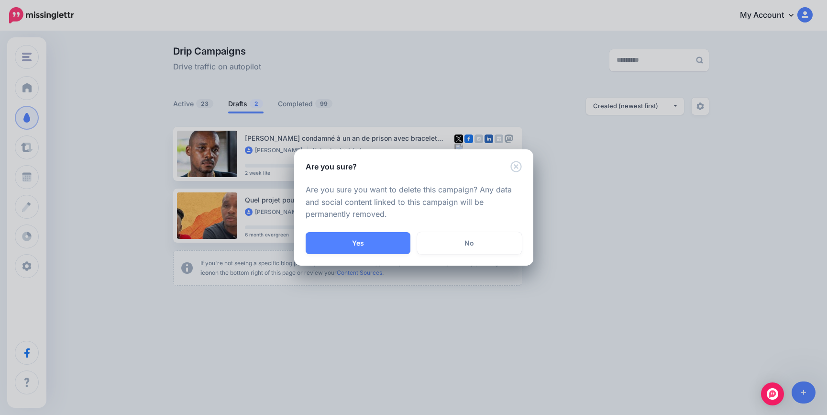
click at [358, 243] on button "Yes" at bounding box center [358, 243] width 105 height 22
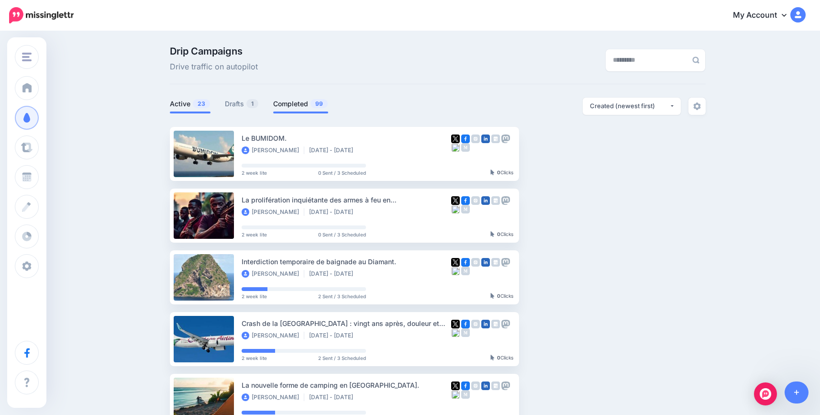
click at [293, 102] on link "Completed 99" at bounding box center [300, 103] width 55 height 11
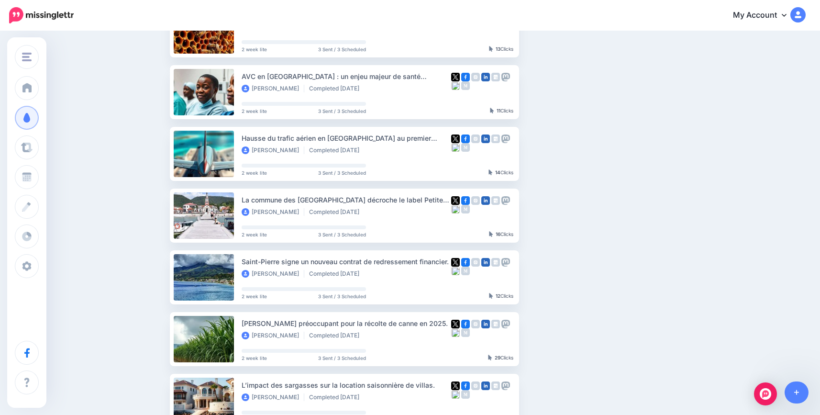
scroll to position [191, 0]
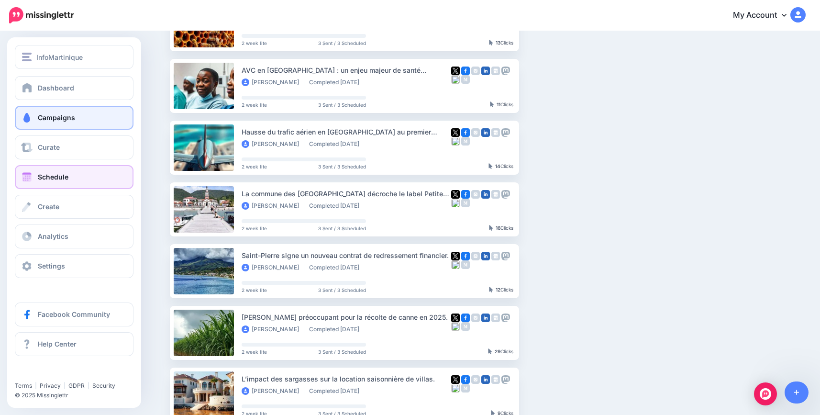
click at [50, 176] on span "Schedule" at bounding box center [53, 177] width 31 height 8
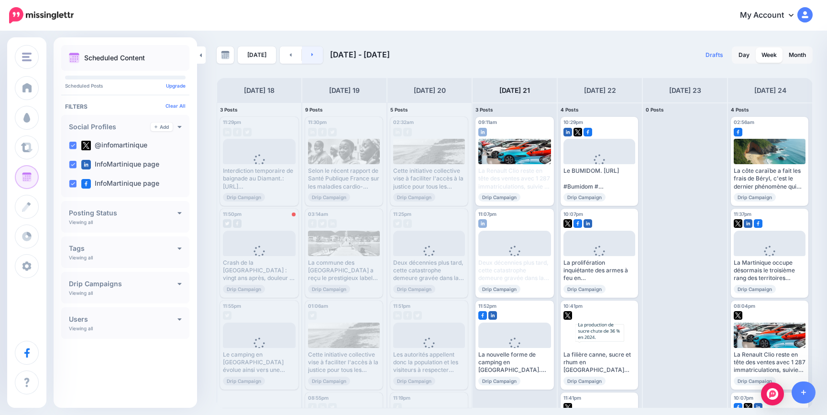
click at [306, 53] on link at bounding box center [313, 54] width 22 height 17
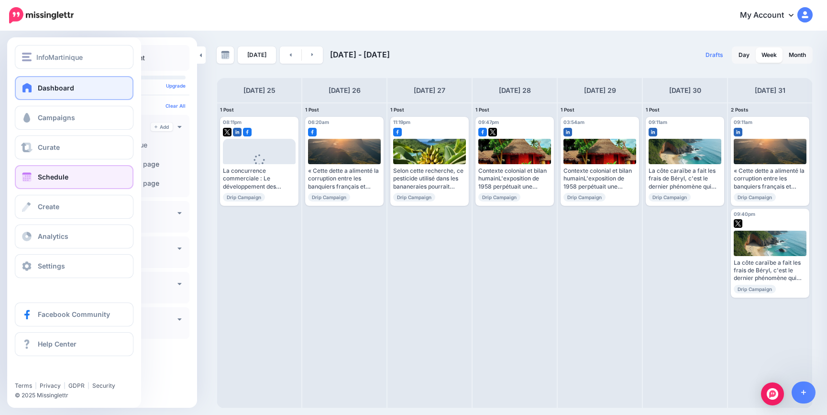
click at [39, 88] on span "Dashboard" at bounding box center [56, 88] width 36 height 8
